Goal: Information Seeking & Learning: Find specific fact

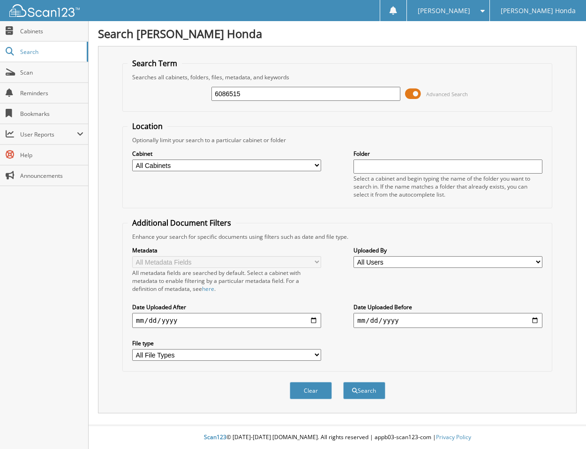
type input "6086515"
click at [343, 382] on button "Search" at bounding box center [364, 390] width 42 height 17
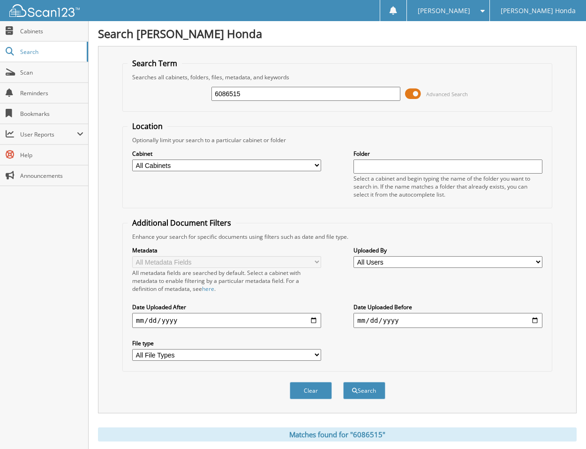
click at [405, 94] on span at bounding box center [413, 94] width 16 height 14
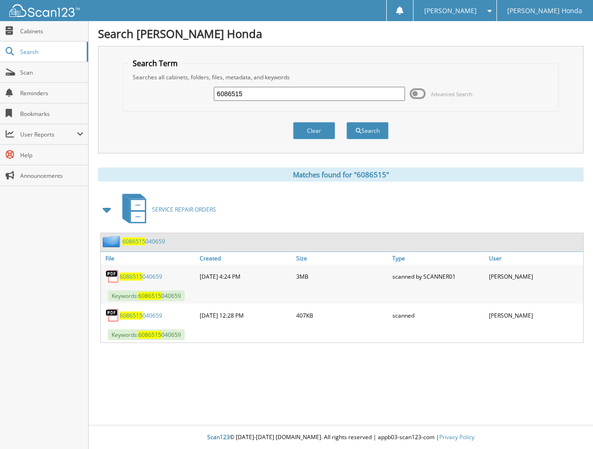
click at [153, 280] on link "6086515 040659" at bounding box center [141, 277] width 43 height 8
drag, startPoint x: 224, startPoint y: 97, endPoint x: 148, endPoint y: 79, distance: 77.5
click at [148, 79] on fieldset "Search Term Searches all cabinets, folders, files, metadata, and keywords 60865…" at bounding box center [341, 84] width 436 height 53
type input "6085981"
click at [347, 122] on button "Search" at bounding box center [368, 130] width 42 height 17
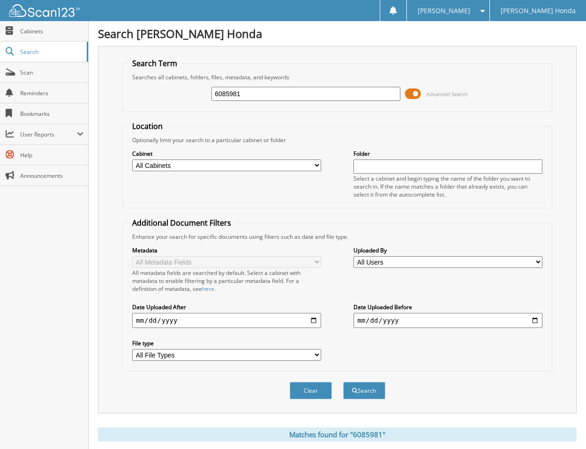
click at [405, 94] on span at bounding box center [413, 94] width 16 height 14
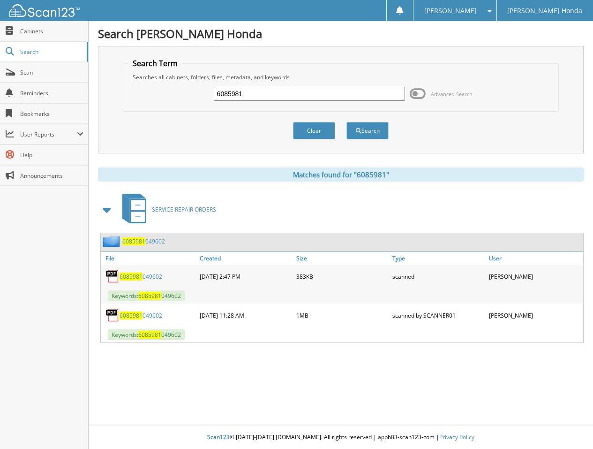
click at [169, 280] on div "6085981 049602" at bounding box center [149, 276] width 97 height 19
click at [162, 280] on link "6085981 049602" at bounding box center [141, 277] width 43 height 8
drag, startPoint x: 174, startPoint y: 328, endPoint x: 194, endPoint y: 328, distance: 19.7
click at [162, 319] on link "6085981 049602" at bounding box center [141, 315] width 43 height 8
click at [162, 280] on link "6085981 049602" at bounding box center [141, 277] width 43 height 8
